Goal: Transaction & Acquisition: Obtain resource

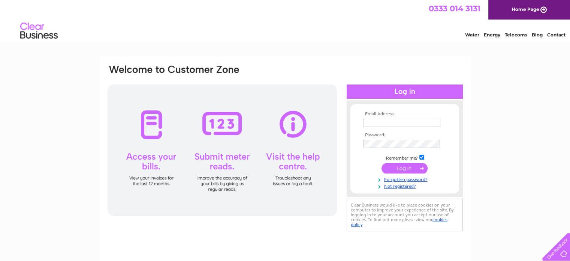
type input "[EMAIL_ADDRESS][PERSON_NAME][DOMAIN_NAME]"
click at [398, 167] on input "submit" at bounding box center [405, 168] width 46 height 11
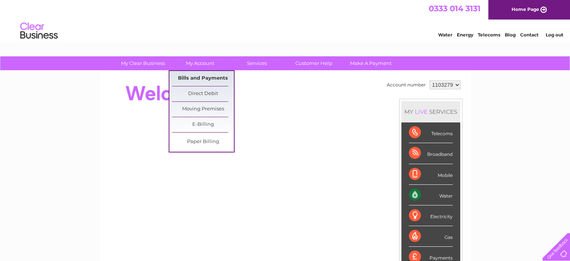
click at [209, 74] on link "Bills and Payments" at bounding box center [203, 78] width 62 height 15
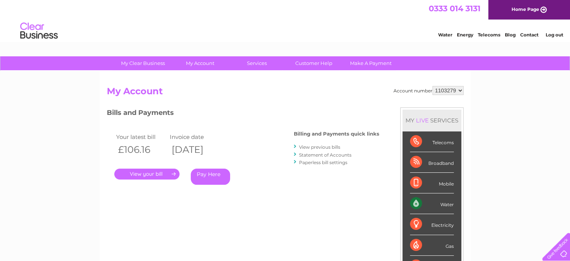
click at [157, 172] on link "." at bounding box center [146, 173] width 65 height 11
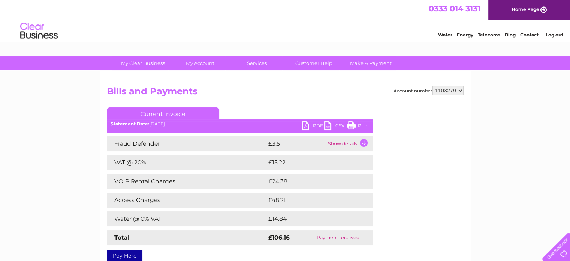
click at [309, 125] on link "PDF" at bounding box center [313, 126] width 23 height 11
click at [549, 33] on link "Log out" at bounding box center [555, 35] width 18 height 6
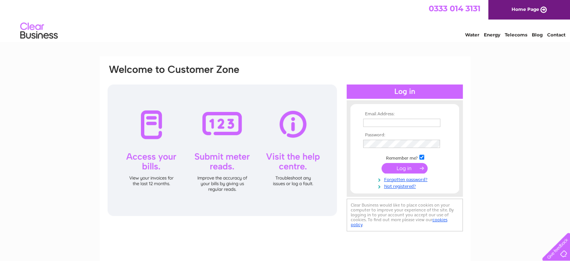
type input "[EMAIL_ADDRESS][PERSON_NAME][DOMAIN_NAME]"
click at [288, 216] on div "Email Address: [EMAIL_ADDRESS][PERSON_NAME][DOMAIN_NAME] Password:" at bounding box center [285, 148] width 357 height 169
